Goal: Navigation & Orientation: Find specific page/section

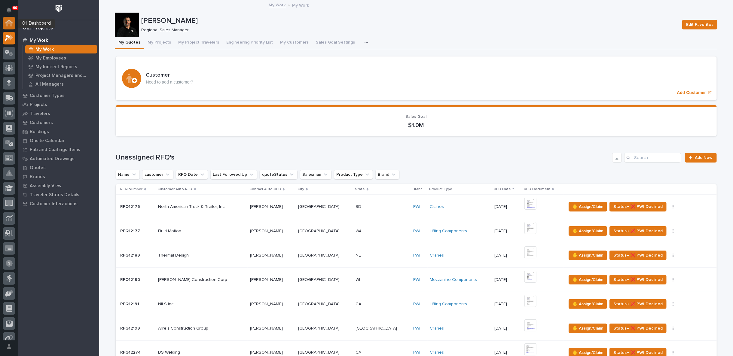
click at [10, 23] on icon at bounding box center [9, 23] width 6 height 6
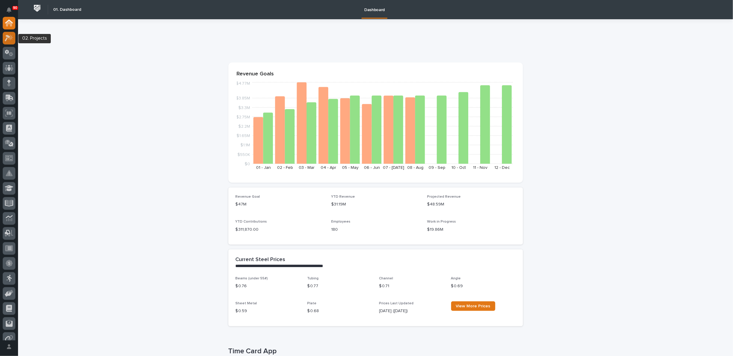
click at [11, 37] on icon at bounding box center [10, 38] width 5 height 6
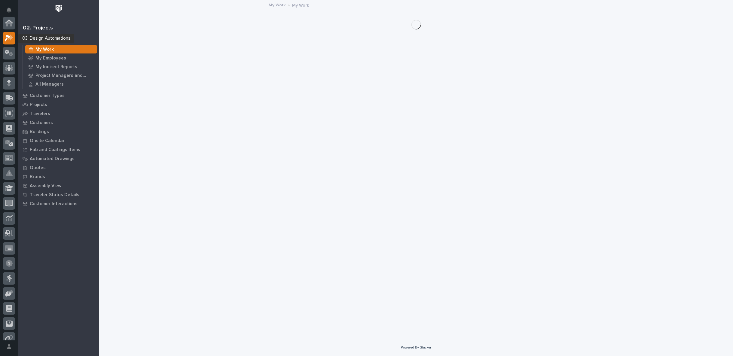
scroll to position [15, 0]
